Goal: Transaction & Acquisition: Purchase product/service

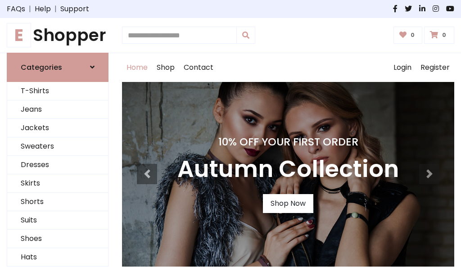
click at [230, 136] on h4 "10% Off Your First Order" at bounding box center [287, 141] width 221 height 13
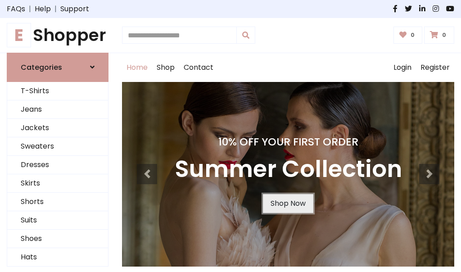
click at [287, 203] on link "Shop Now" at bounding box center [288, 203] width 50 height 19
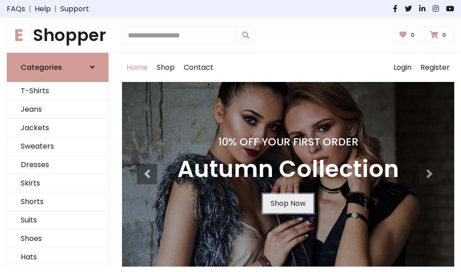
click at [287, 203] on link "Shop Now" at bounding box center [288, 203] width 50 height 19
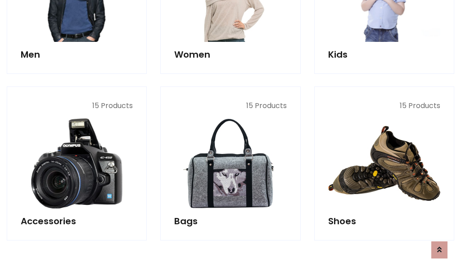
scroll to position [897, 0]
